Goal: Transaction & Acquisition: Purchase product/service

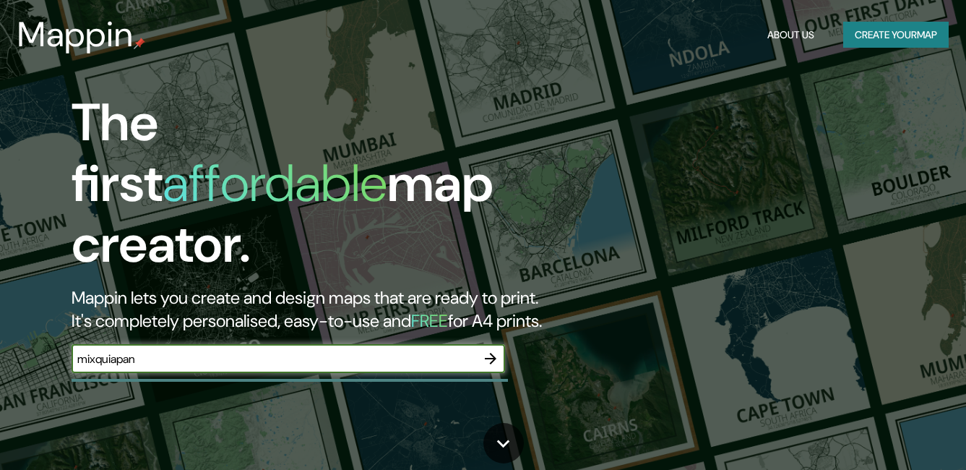
type input "mixquiapan"
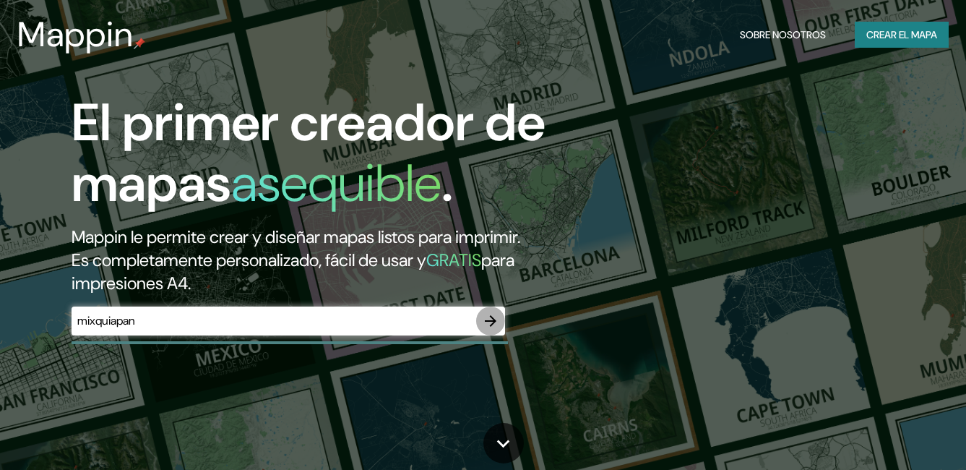
click at [488, 329] on icon "button" at bounding box center [490, 320] width 17 height 17
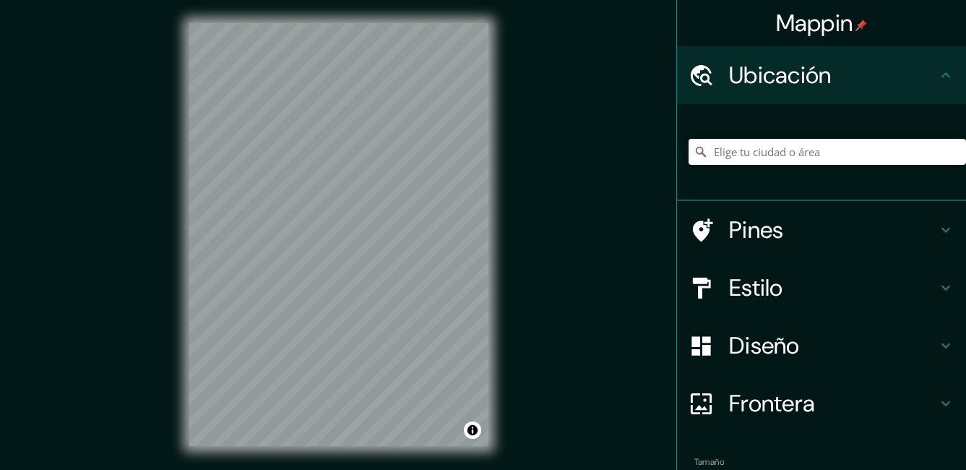
click at [111, 0] on html "Mappin Ubicación Pines Estilo Diseño Frontera Elige un borde. Sugerencia : pued…" at bounding box center [483, 235] width 966 height 470
click at [123, 131] on div "Mappin Ubicación Pines Estilo Diseño Frontera Elige un borde. Sugerencia : pued…" at bounding box center [483, 246] width 966 height 492
click at [788, 157] on input "Elige tu ciudad o área" at bounding box center [827, 152] width 277 height 26
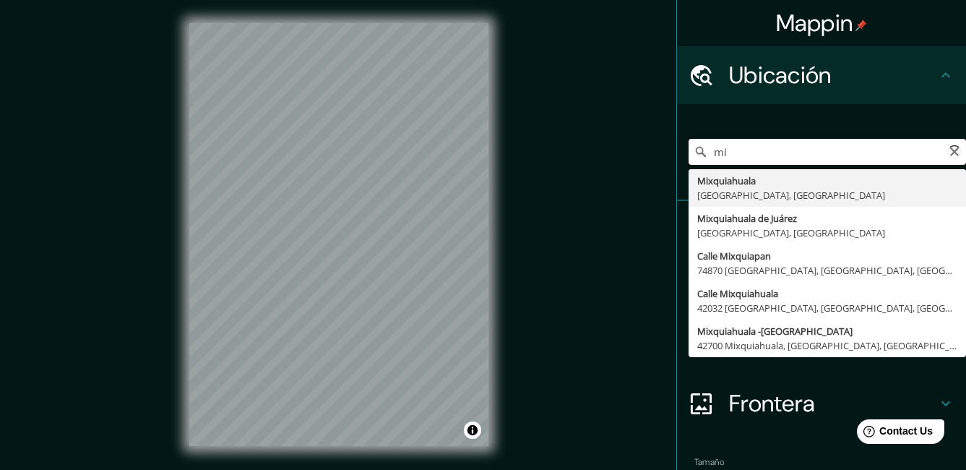
type input "m"
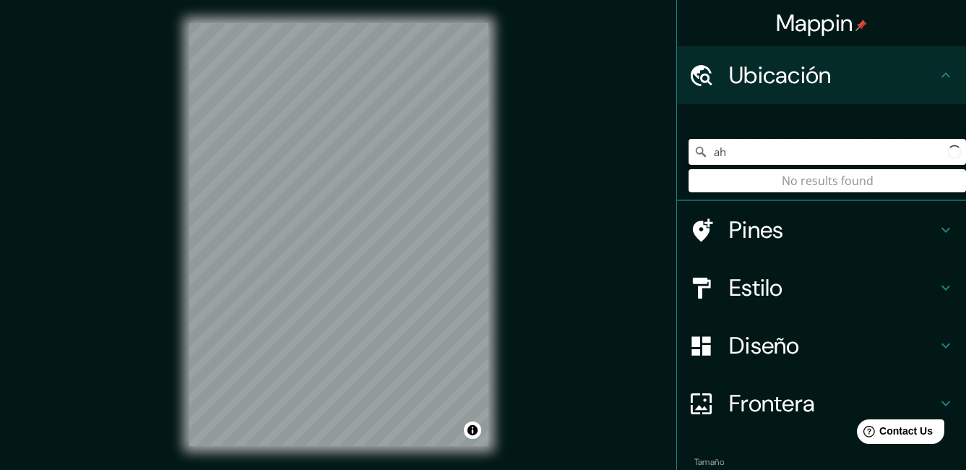
type input "a"
type input "c"
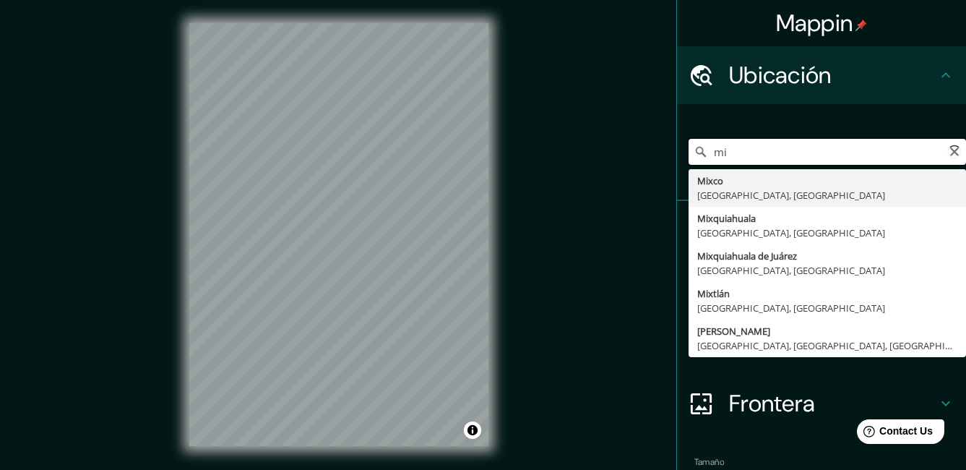
type input "m"
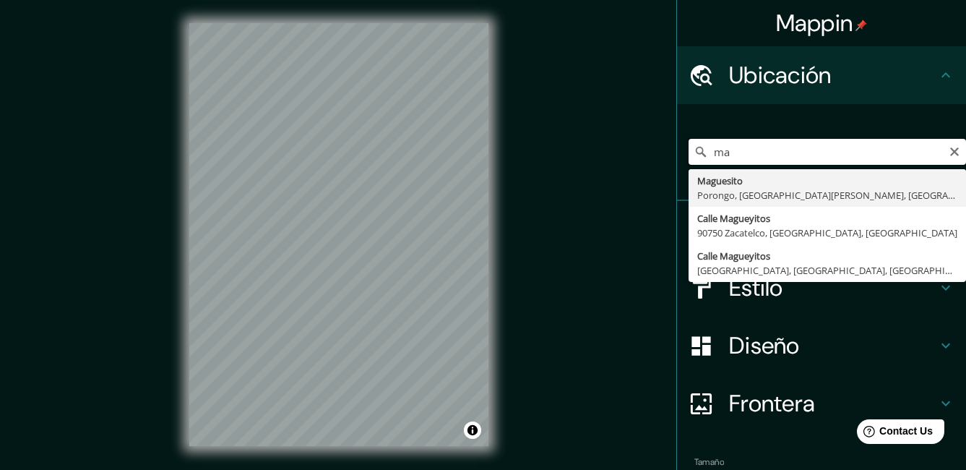
type input "m"
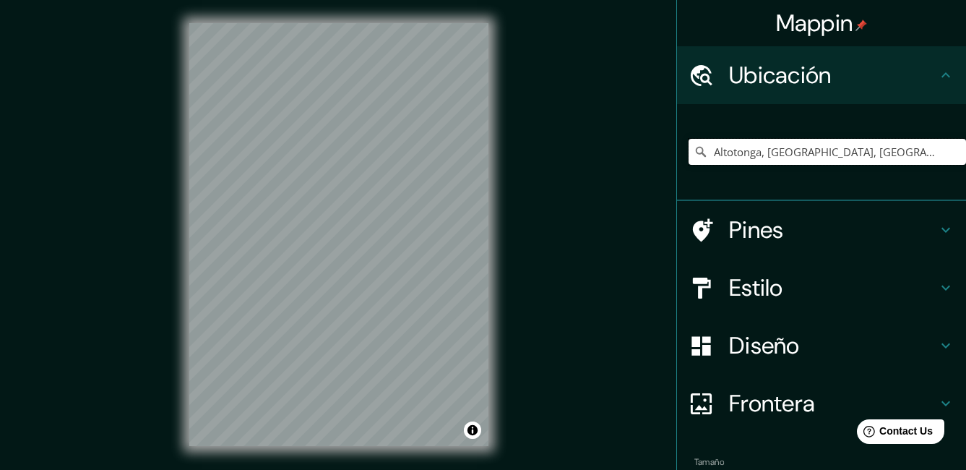
type input "Altotonga, [GEOGRAPHIC_DATA], [GEOGRAPHIC_DATA]"
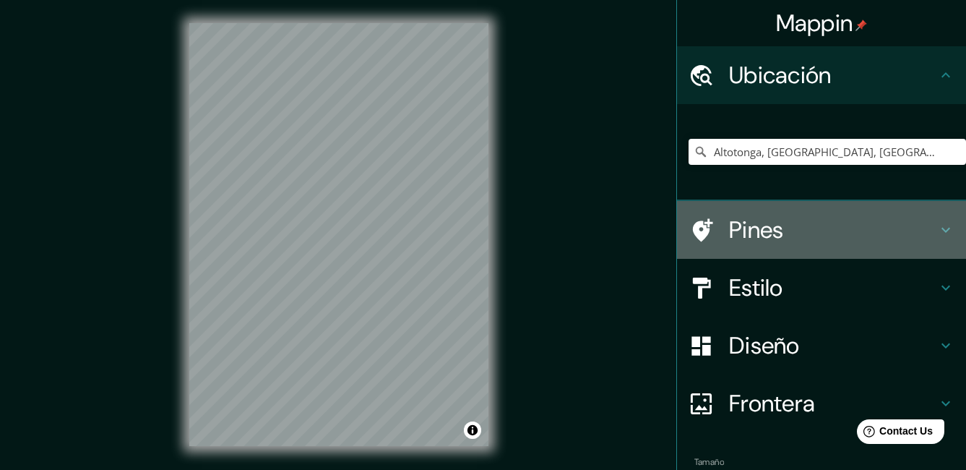
click at [865, 228] on h4 "Pines" at bounding box center [833, 229] width 208 height 29
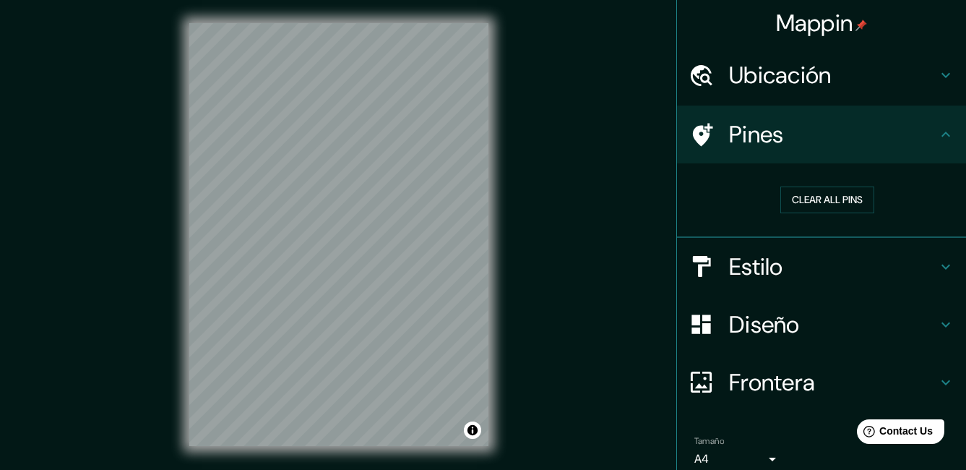
click at [894, 376] on h4 "Frontera" at bounding box center [833, 382] width 208 height 29
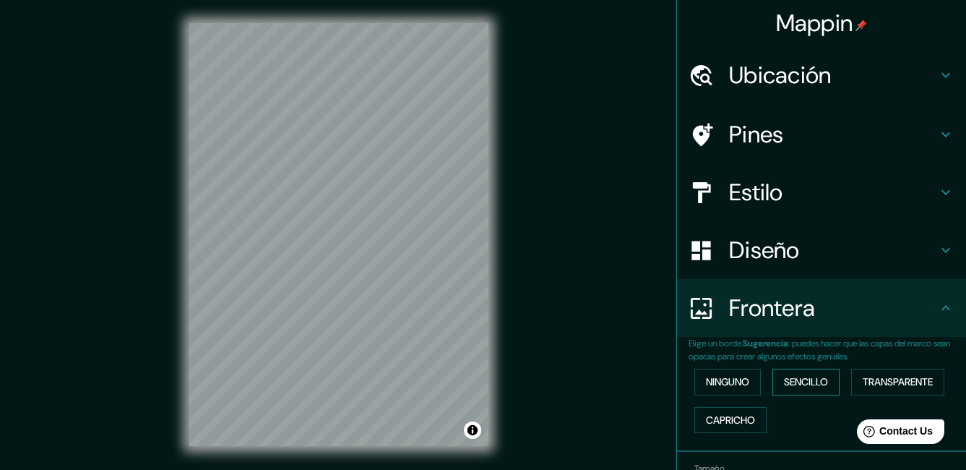
click at [821, 384] on font "Sencillo" at bounding box center [806, 382] width 44 height 18
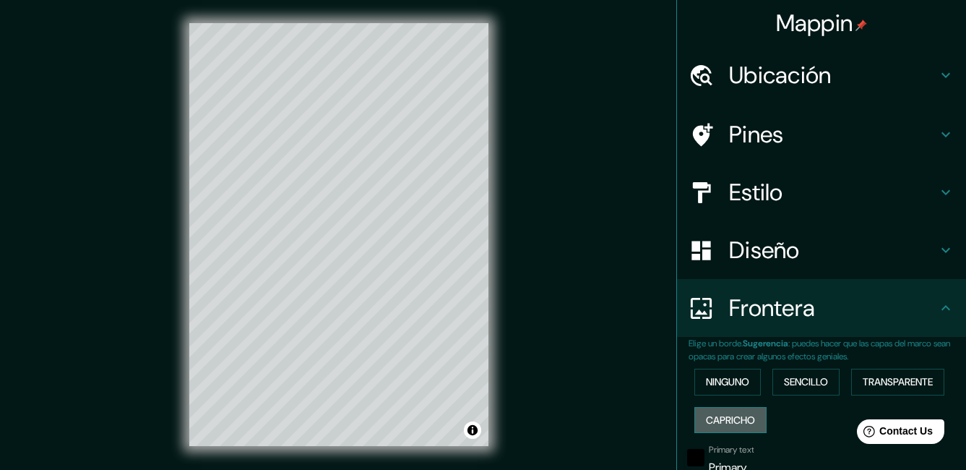
click at [722, 423] on font "Capricho" at bounding box center [730, 420] width 49 height 18
click at [728, 383] on font "Ninguno" at bounding box center [727, 382] width 43 height 18
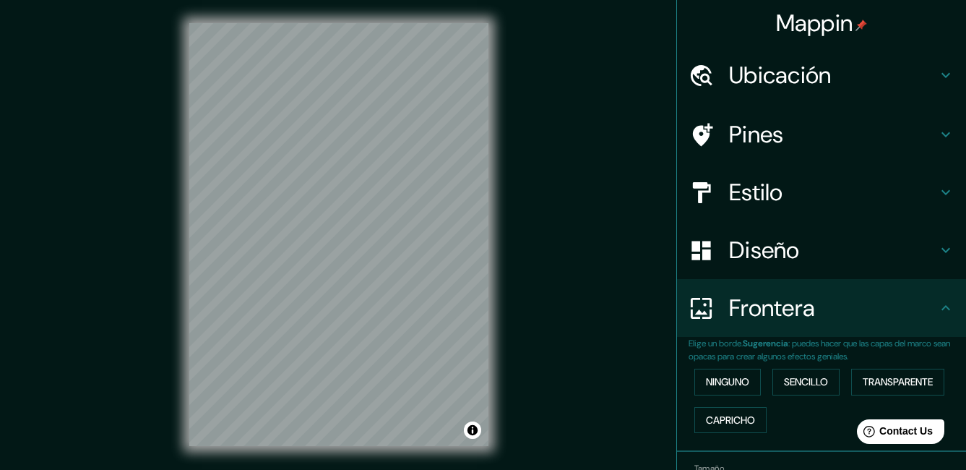
click at [802, 289] on div "Frontera" at bounding box center [821, 308] width 289 height 58
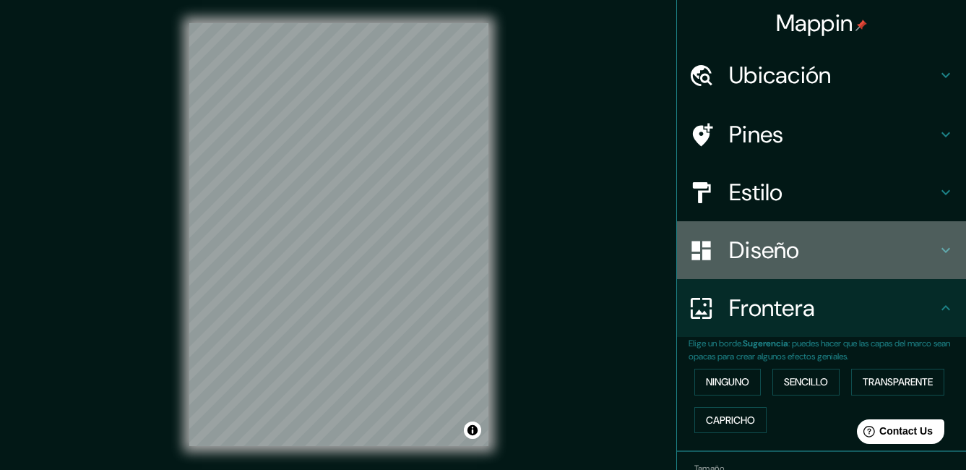
click at [845, 251] on h4 "Diseño" at bounding box center [833, 250] width 208 height 29
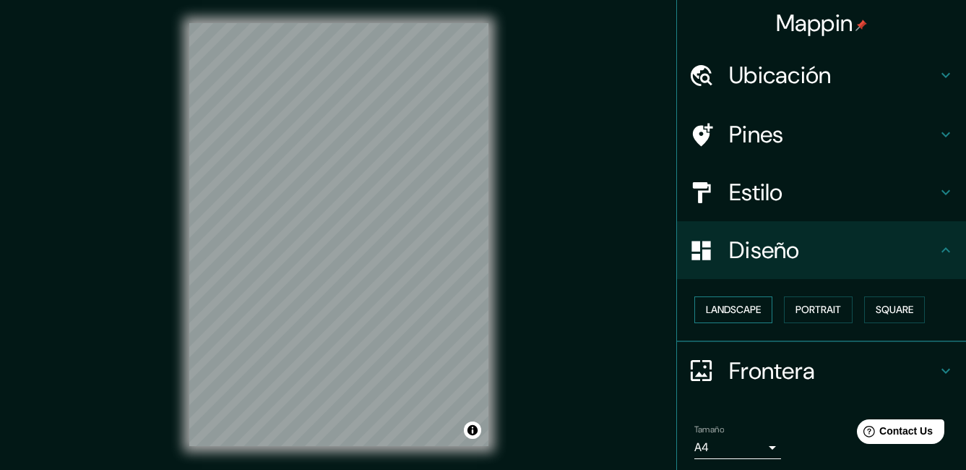
click at [754, 308] on button "Landscape" at bounding box center [733, 309] width 78 height 27
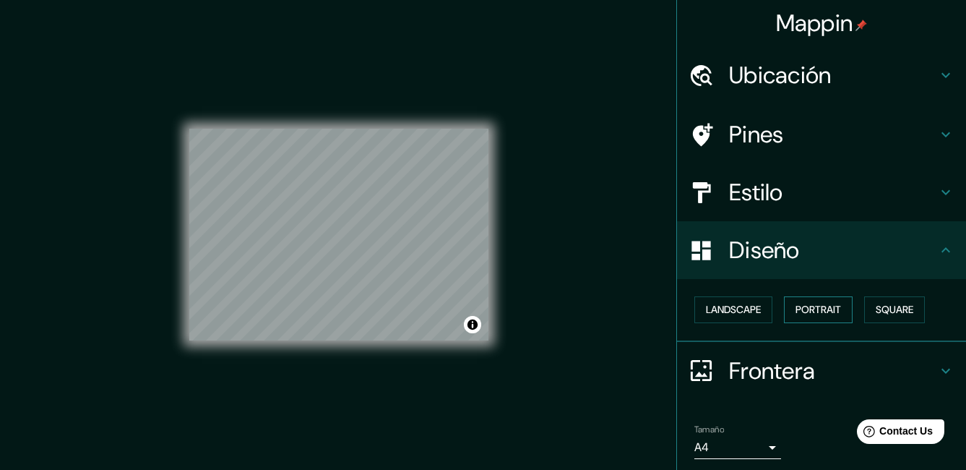
click at [821, 314] on font "Portrait" at bounding box center [818, 310] width 46 height 18
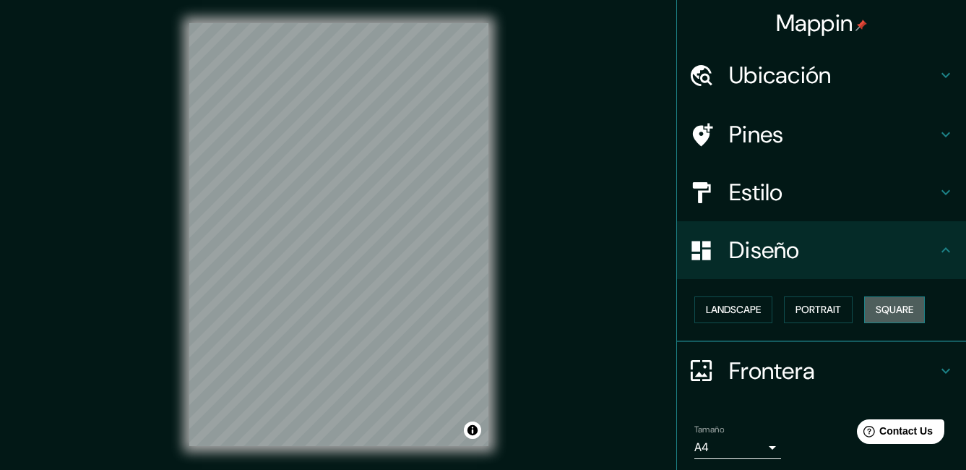
click at [892, 318] on font "Square" at bounding box center [895, 310] width 38 height 18
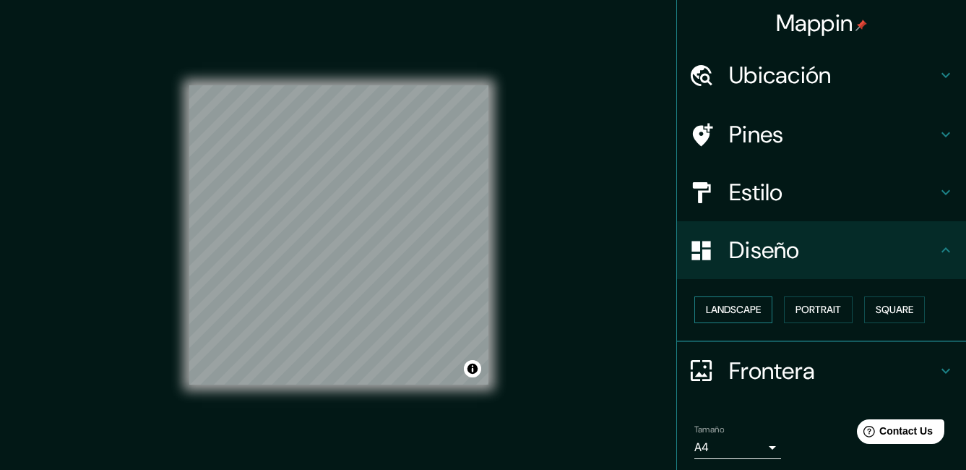
click at [720, 306] on font "Landscape" at bounding box center [733, 310] width 55 height 18
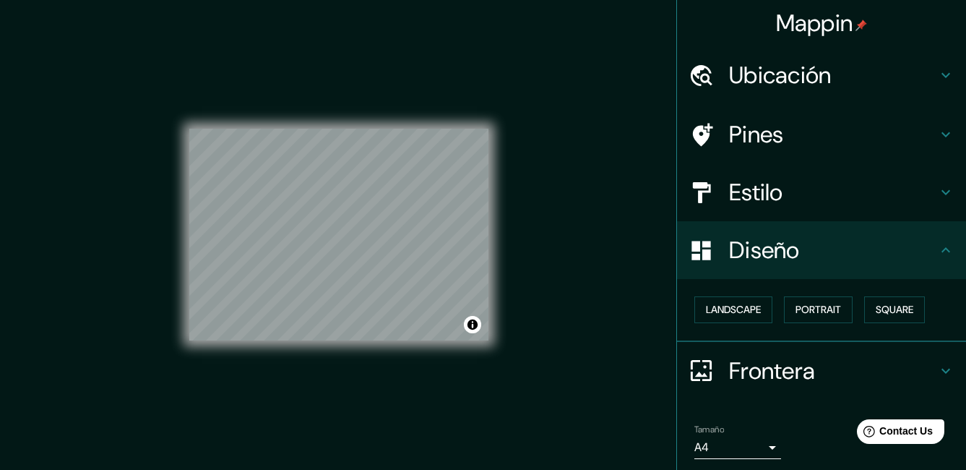
click at [780, 192] on h4 "Estilo" at bounding box center [833, 192] width 208 height 29
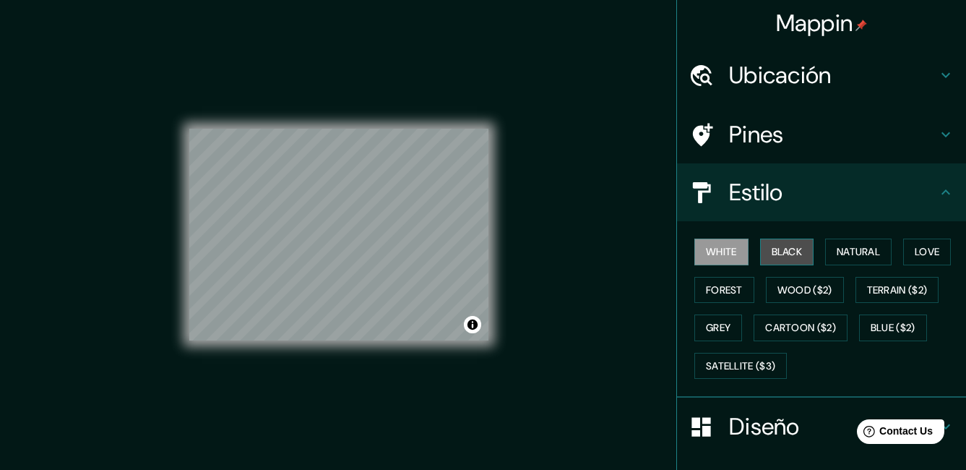
click at [782, 254] on font "Black" at bounding box center [787, 252] width 31 height 18
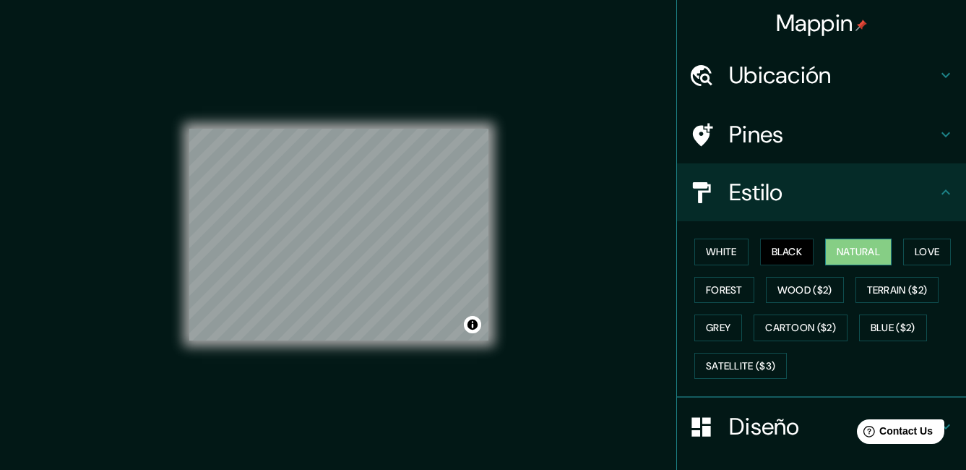
click at [837, 254] on font "Natural" at bounding box center [858, 252] width 43 height 18
click at [923, 251] on font "Love" at bounding box center [927, 252] width 25 height 18
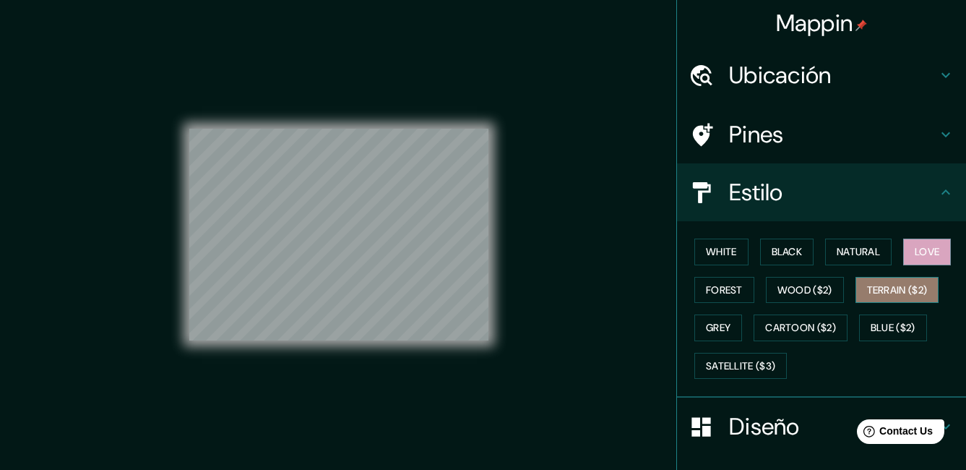
click at [891, 292] on font "Terrain ($2)" at bounding box center [897, 290] width 61 height 18
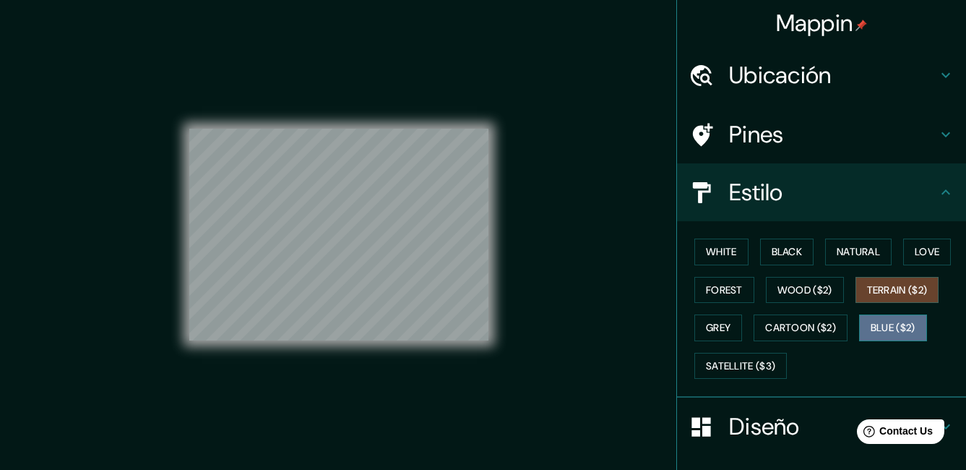
click at [871, 324] on font "Blue ($2)" at bounding box center [893, 328] width 45 height 18
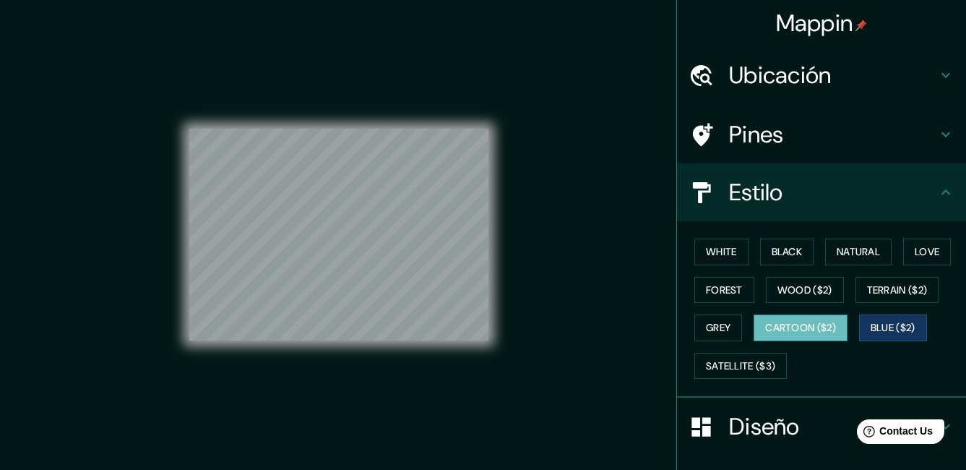
click at [803, 329] on font "Cartoon ($2)" at bounding box center [800, 328] width 71 height 18
drag, startPoint x: 688, startPoint y: 371, endPoint x: 701, endPoint y: 331, distance: 42.5
click at [694, 371] on button "Satellite ($3)" at bounding box center [740, 366] width 92 height 27
click at [699, 339] on button "Grey" at bounding box center [718, 327] width 48 height 27
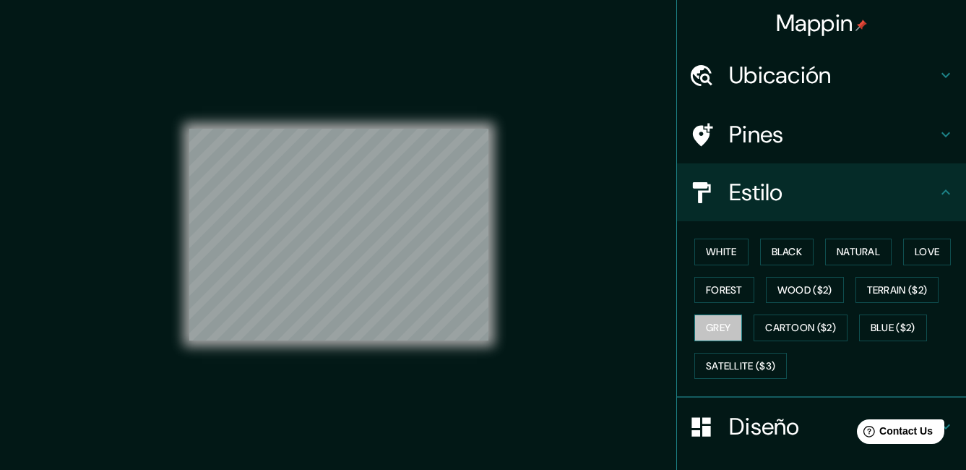
click at [706, 331] on font "Grey" at bounding box center [718, 328] width 25 height 18
